Goal: Information Seeking & Learning: Learn about a topic

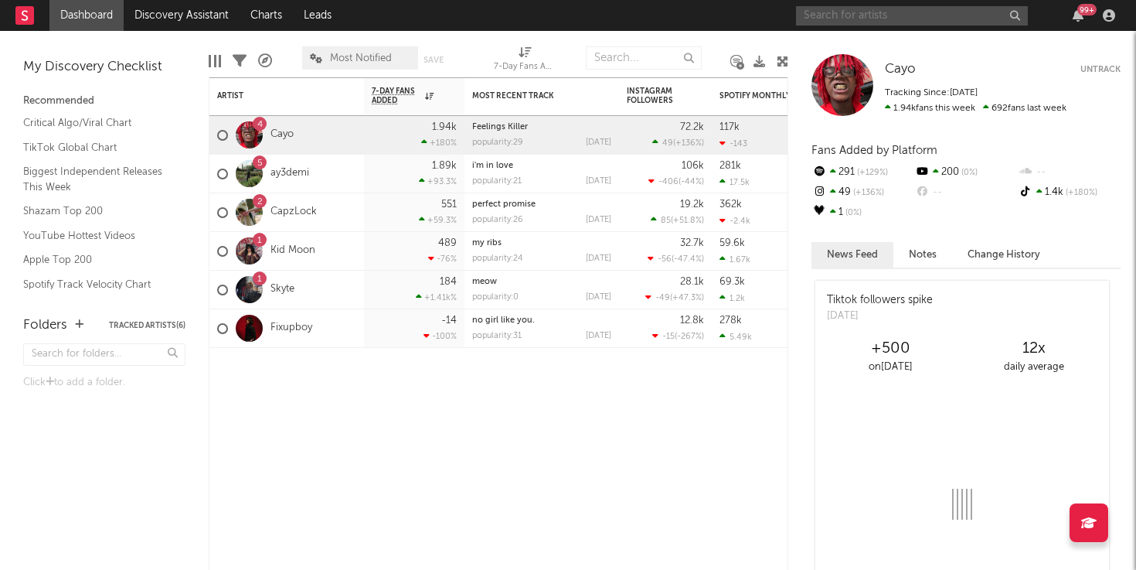
click at [962, 19] on input "text" at bounding box center [912, 15] width 232 height 19
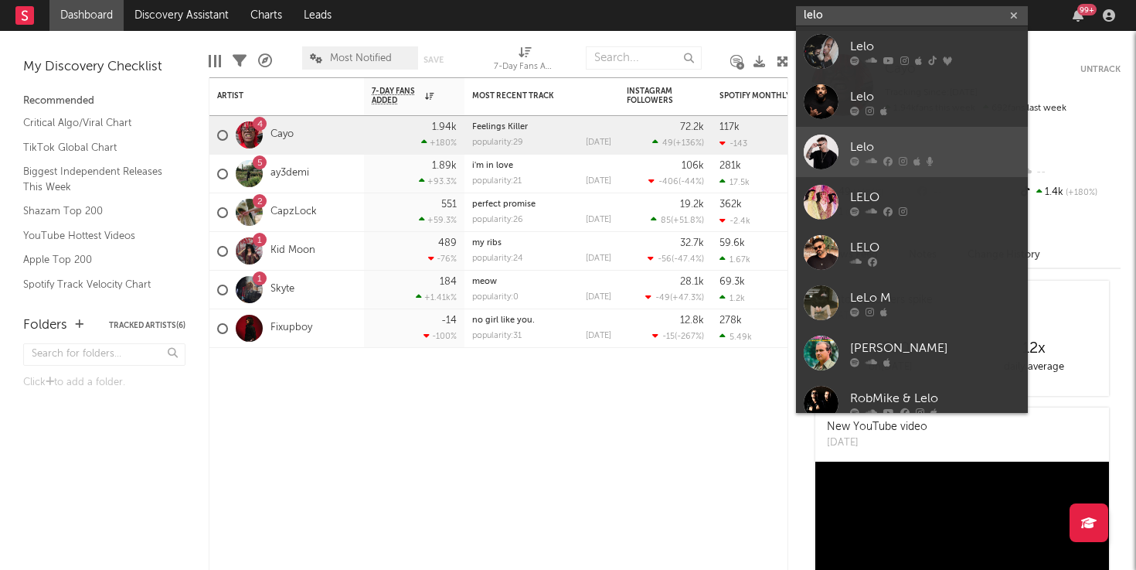
type input "lelo"
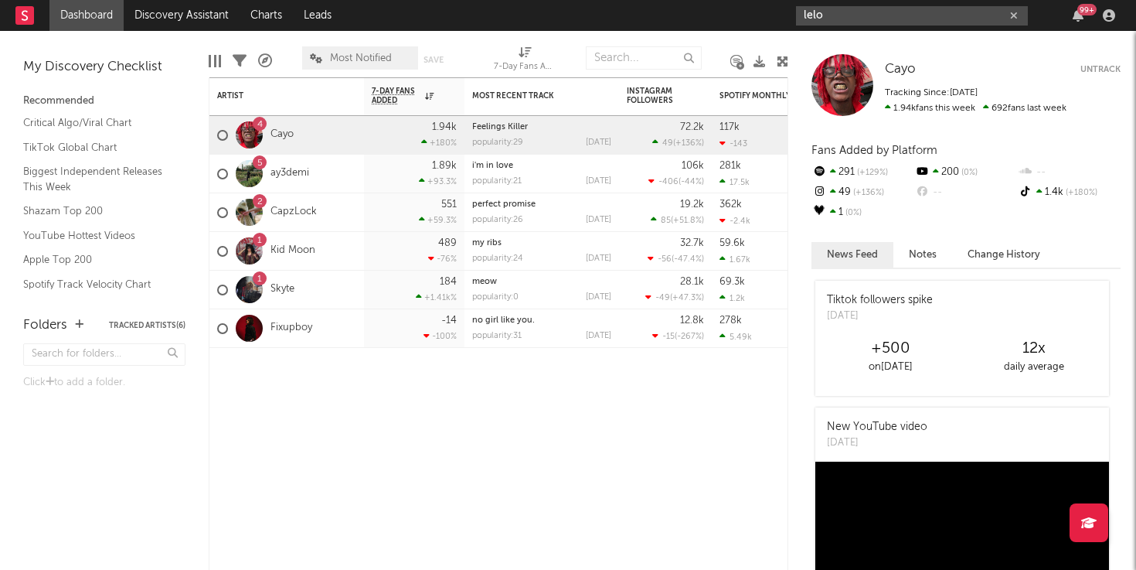
click at [929, 20] on input "lelo" at bounding box center [912, 15] width 232 height 19
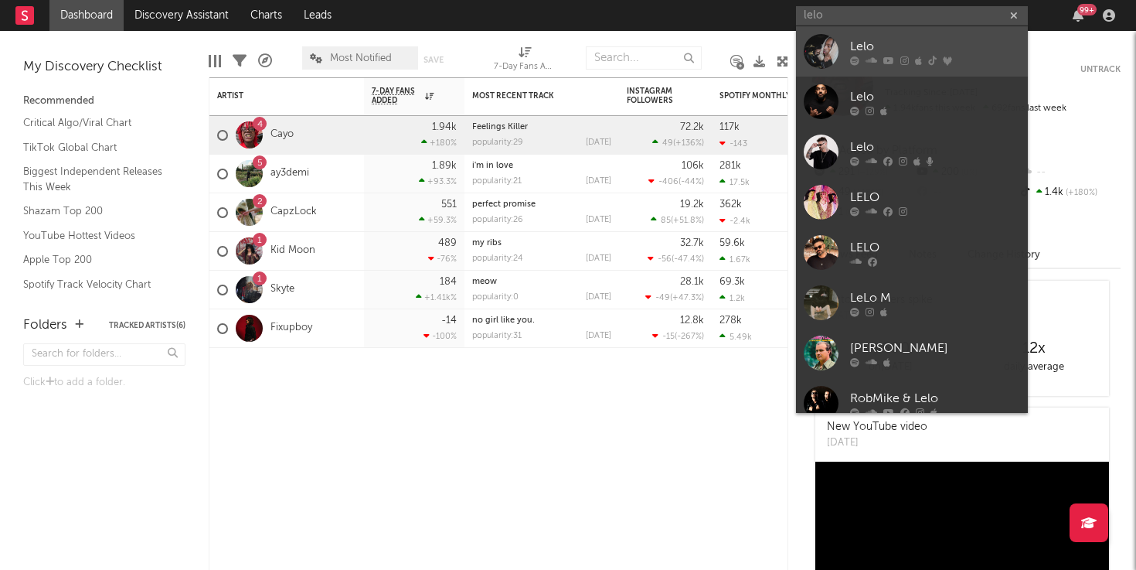
click at [906, 50] on div "Lelo" at bounding box center [935, 46] width 170 height 19
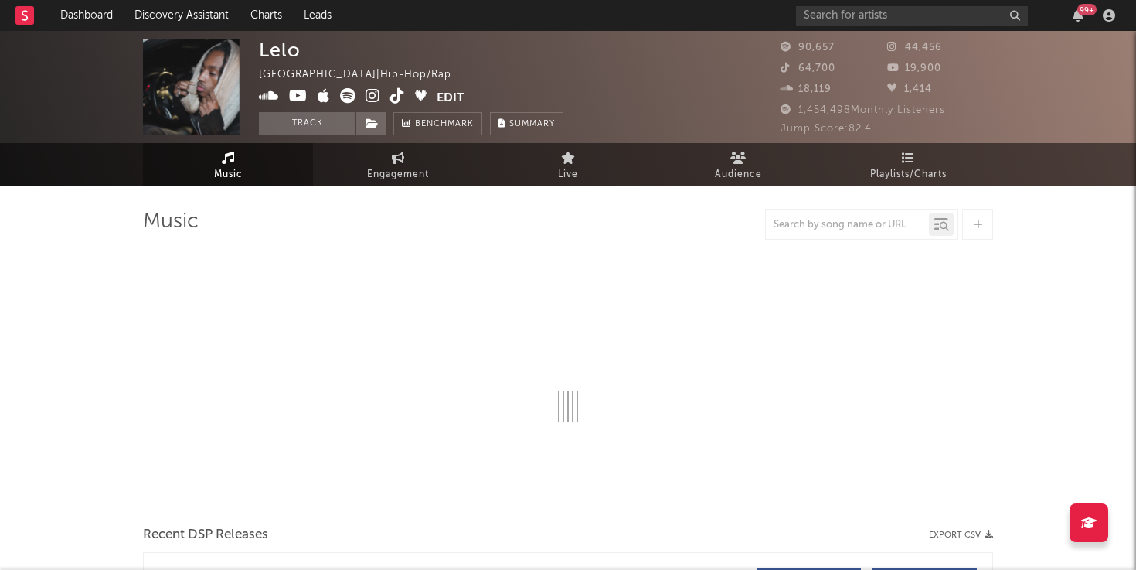
select select "6m"
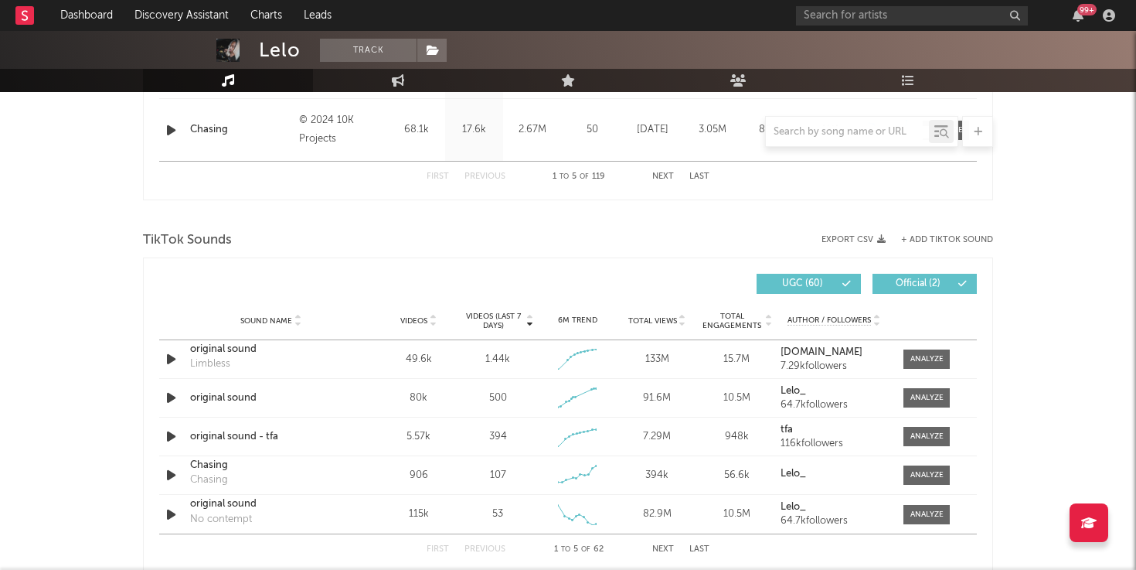
scroll to position [925, 0]
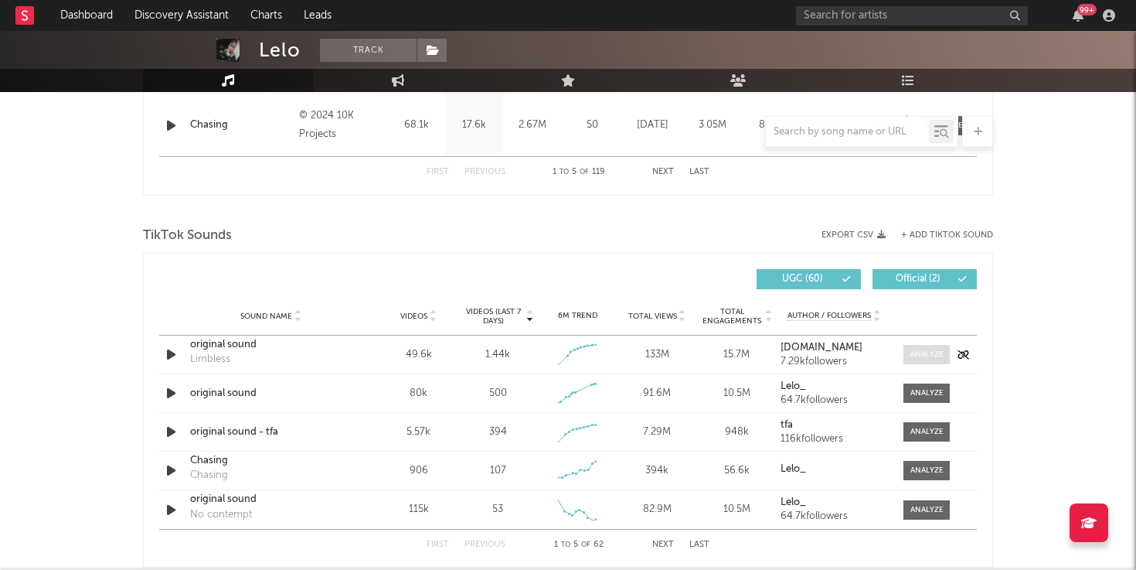
click at [921, 357] on div at bounding box center [927, 355] width 33 height 12
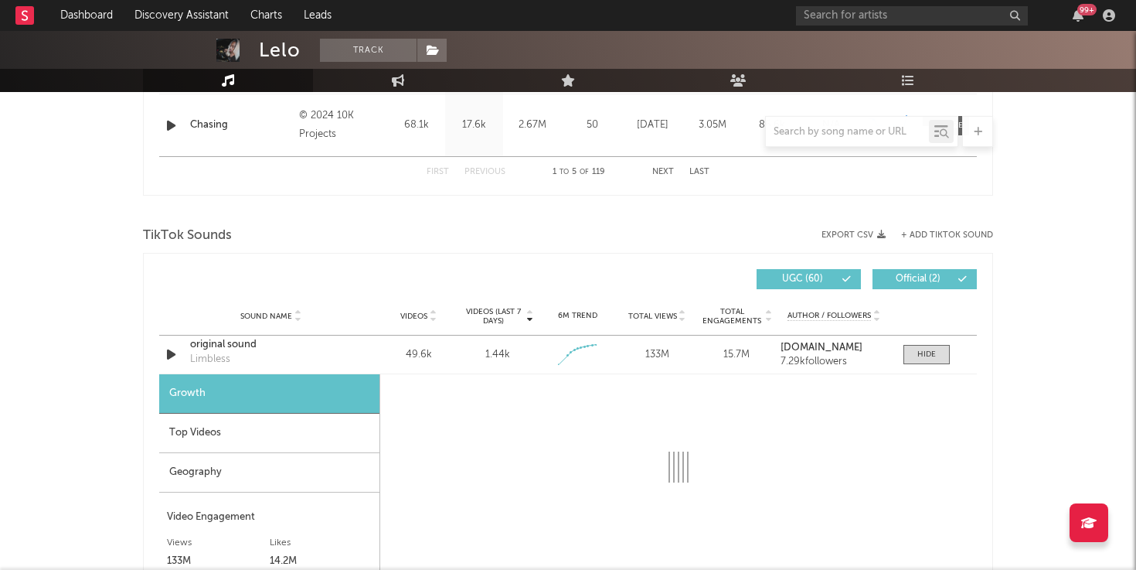
select select "1w"
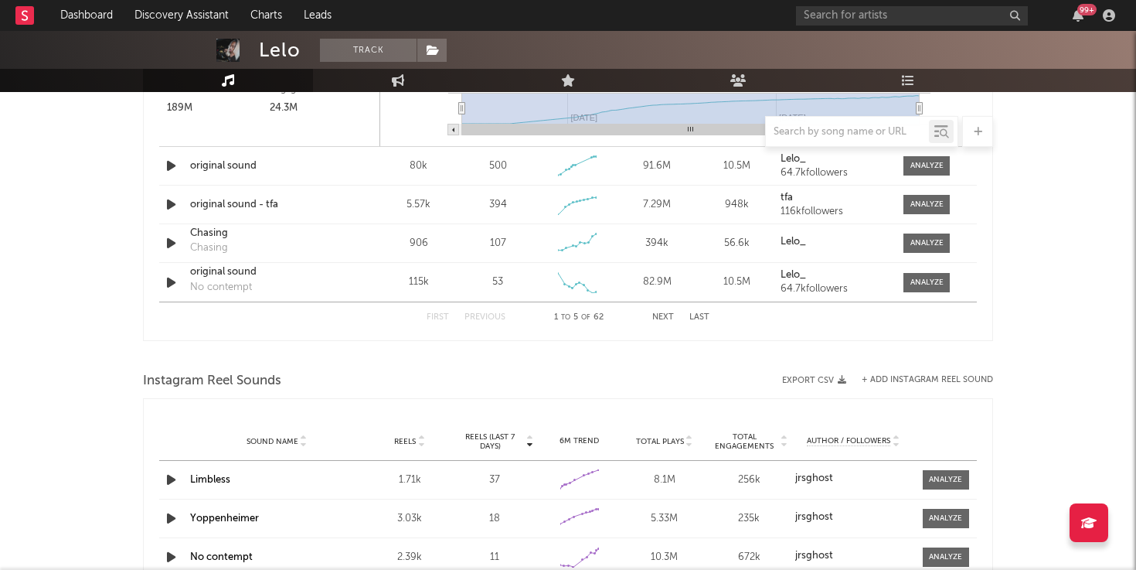
scroll to position [1624, 0]
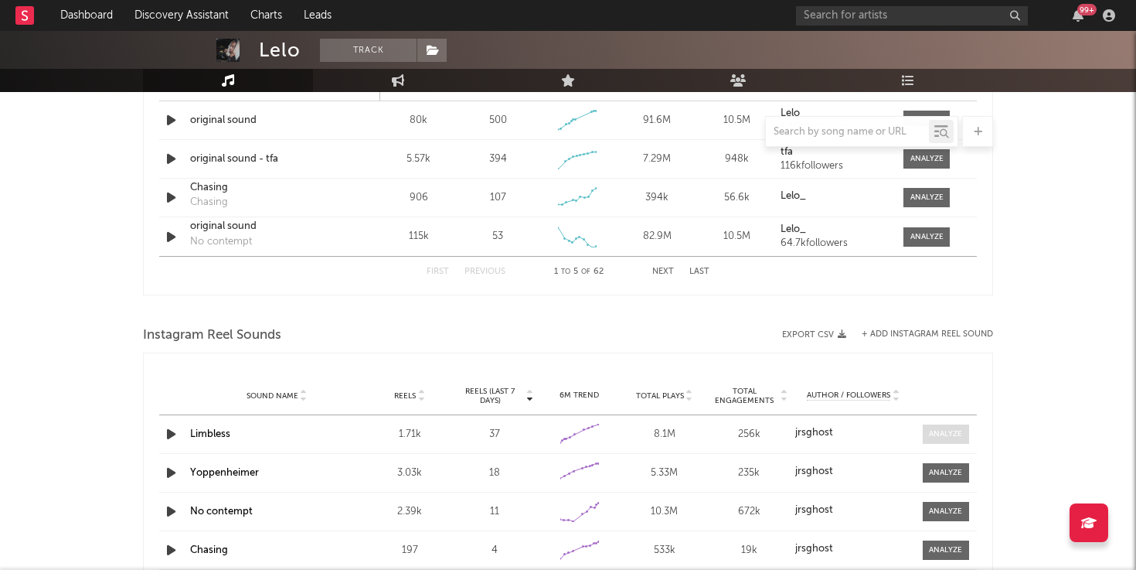
click at [937, 433] on div at bounding box center [945, 434] width 33 height 12
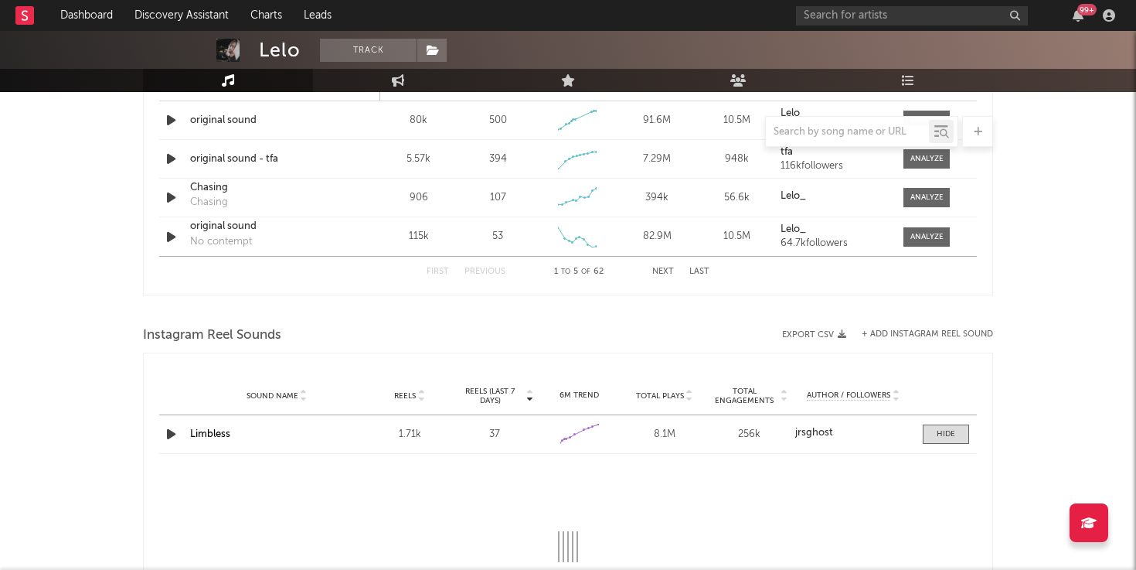
select select "1w"
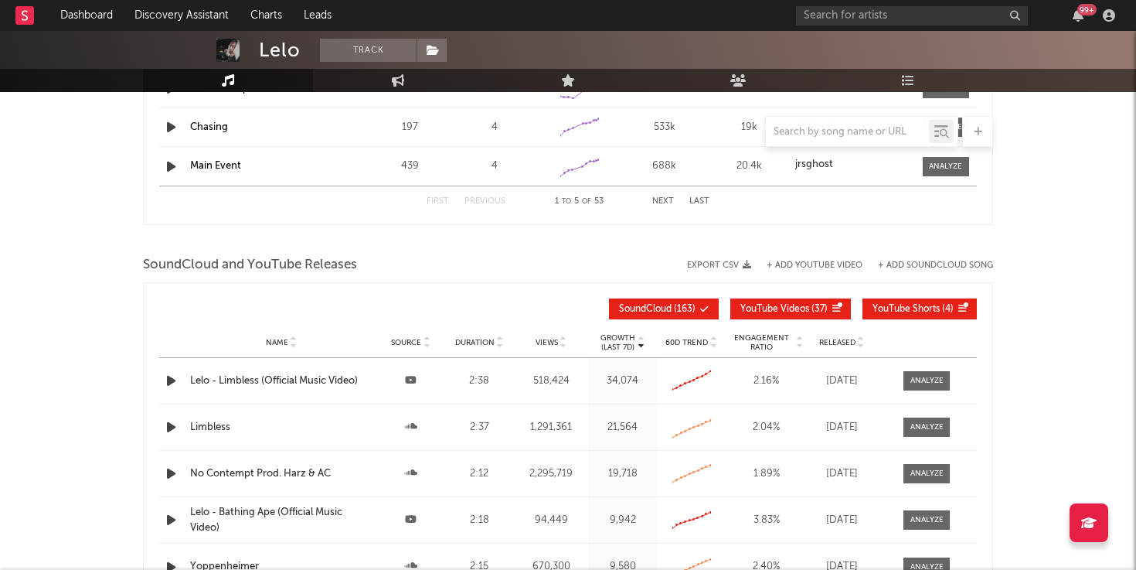
scroll to position [2312, 0]
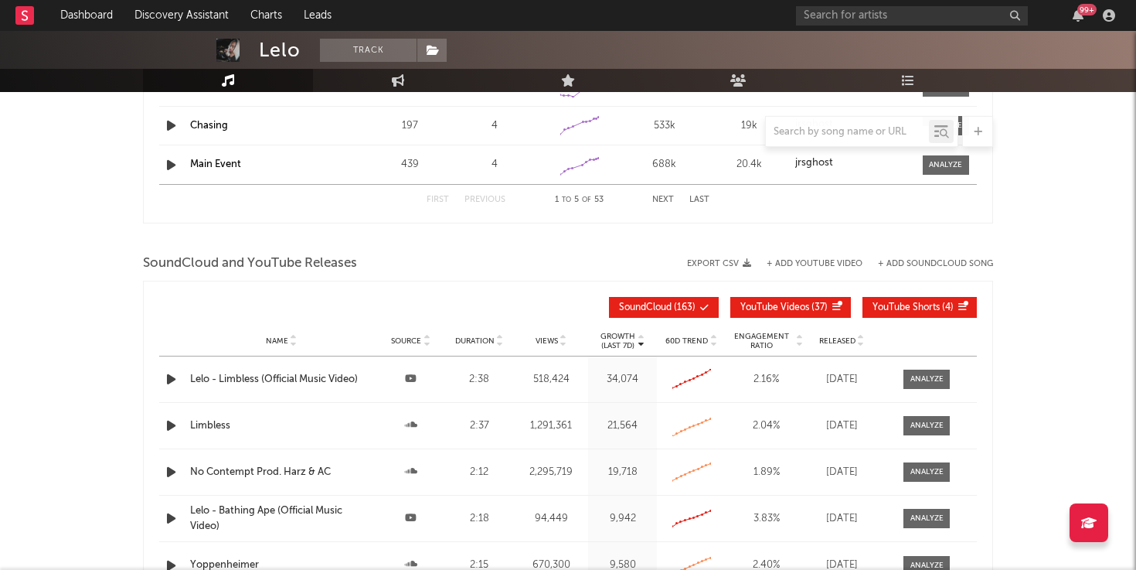
click at [920, 378] on div at bounding box center [927, 379] width 33 height 12
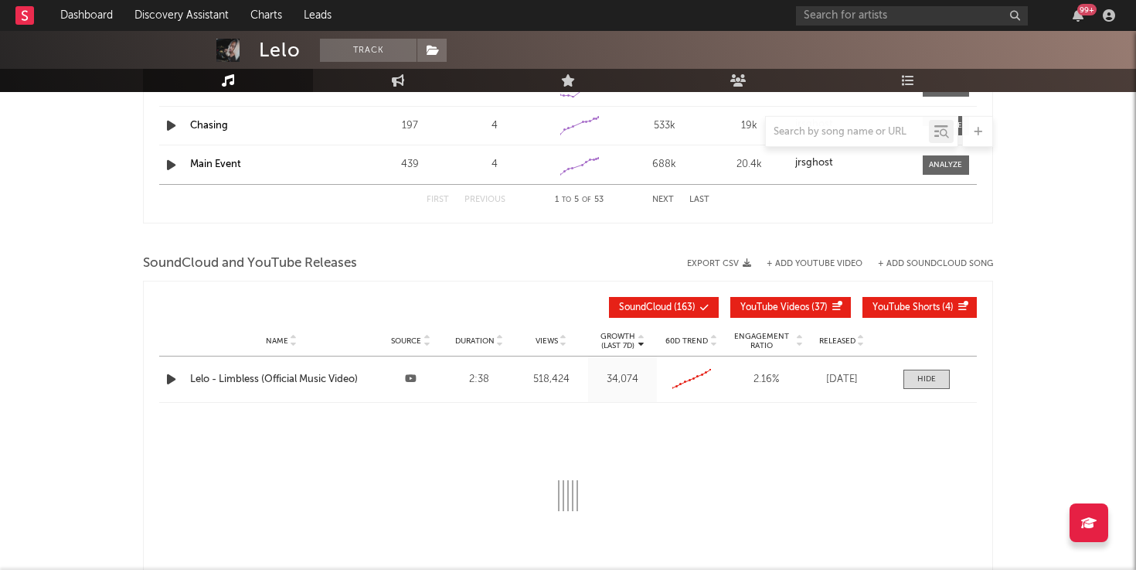
select select "All"
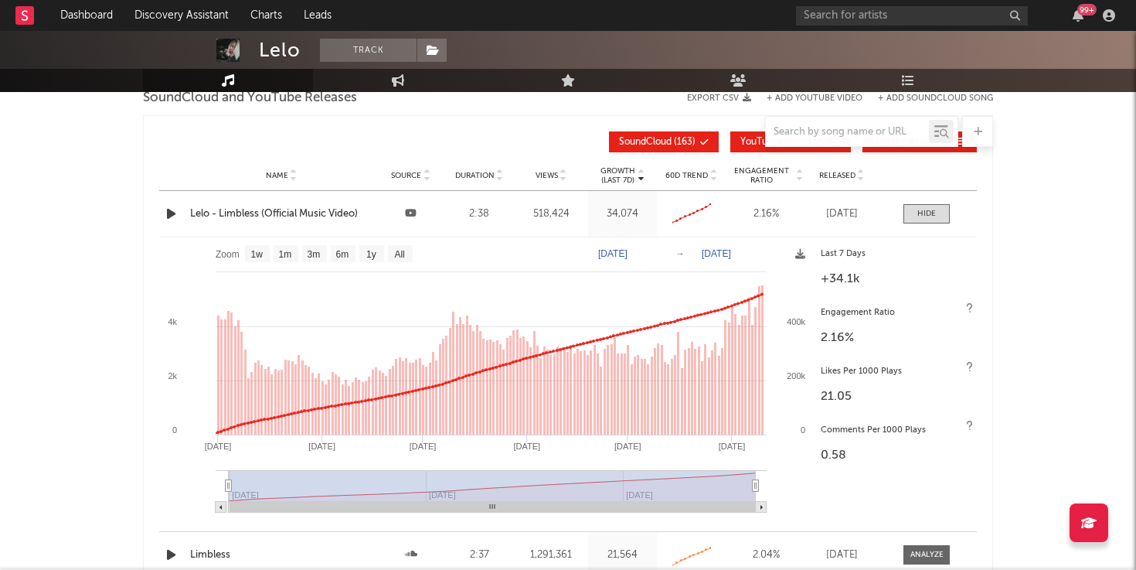
scroll to position [2475, 0]
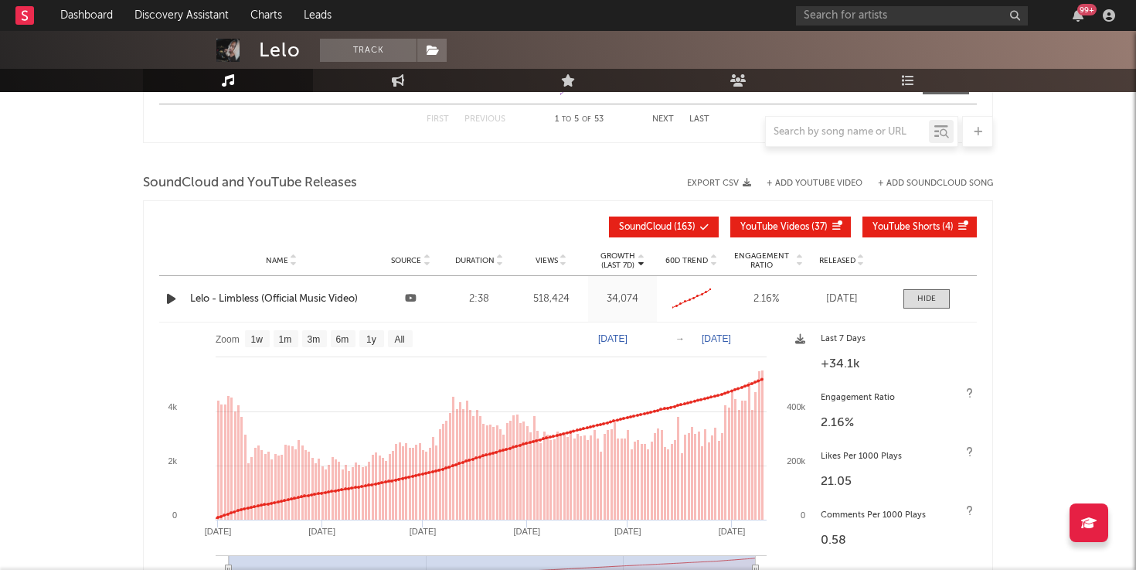
scroll to position [2359, 0]
